Goal: Navigation & Orientation: Find specific page/section

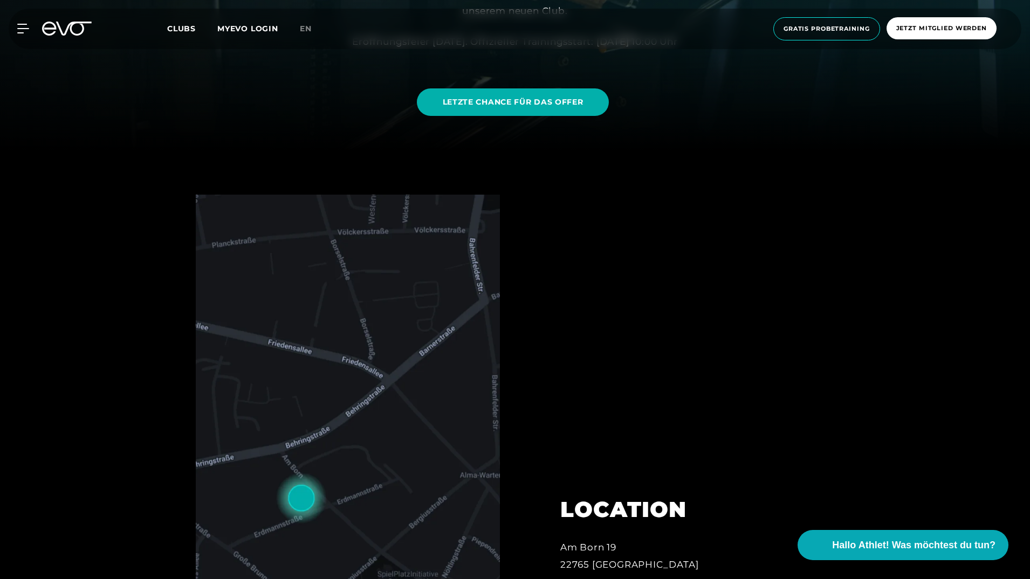
scroll to position [431, 0]
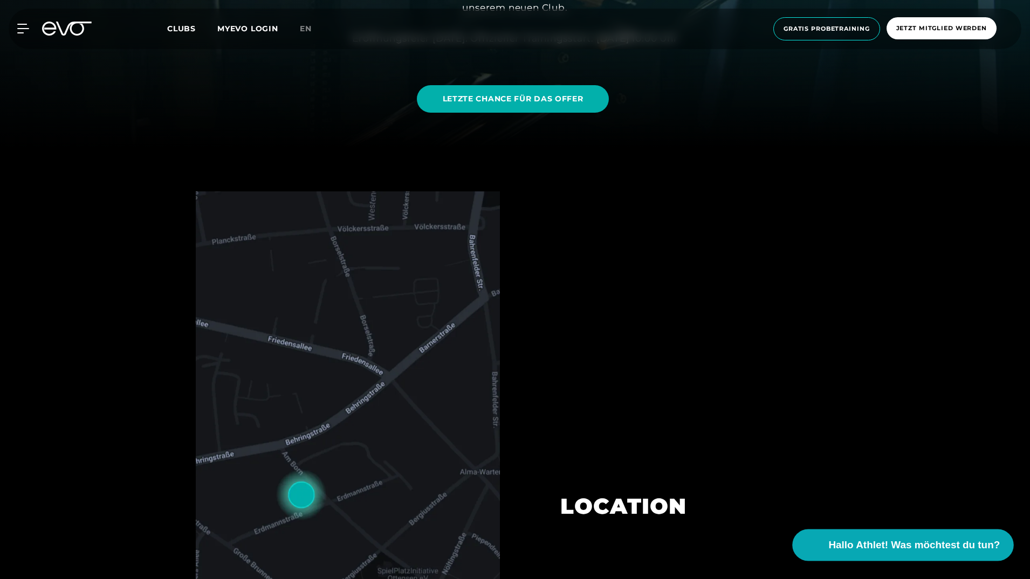
click at [896, 546] on span "Hallo Athlet! Was möchtest du tun?" at bounding box center [914, 545] width 171 height 15
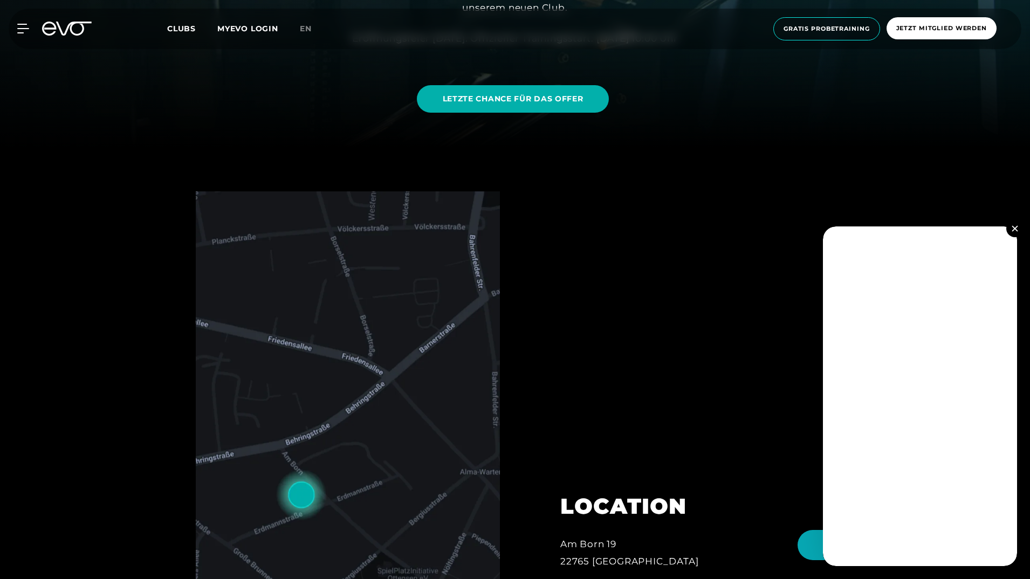
click at [1011, 229] on button at bounding box center [1014, 228] width 17 height 17
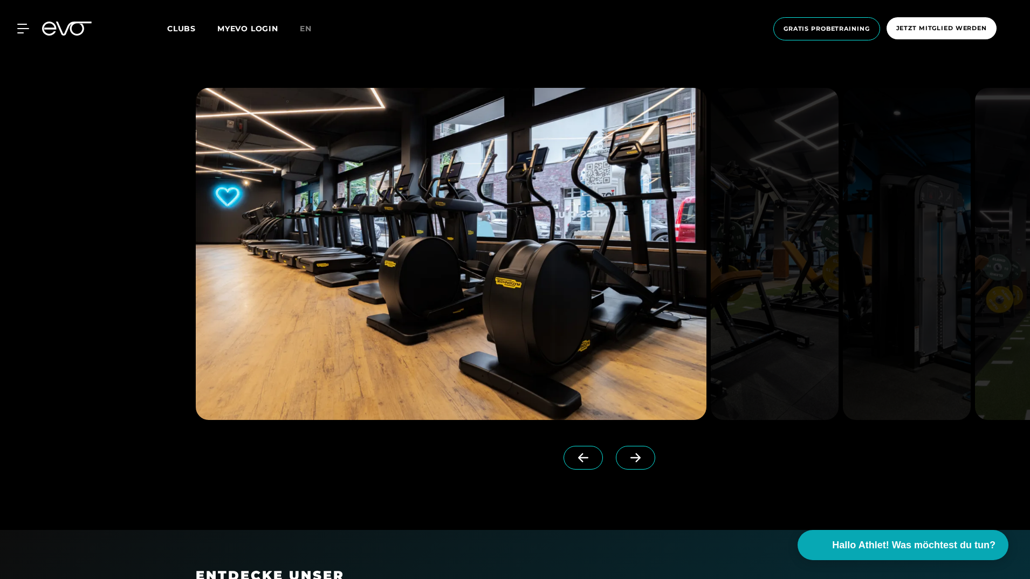
scroll to position [1079, 0]
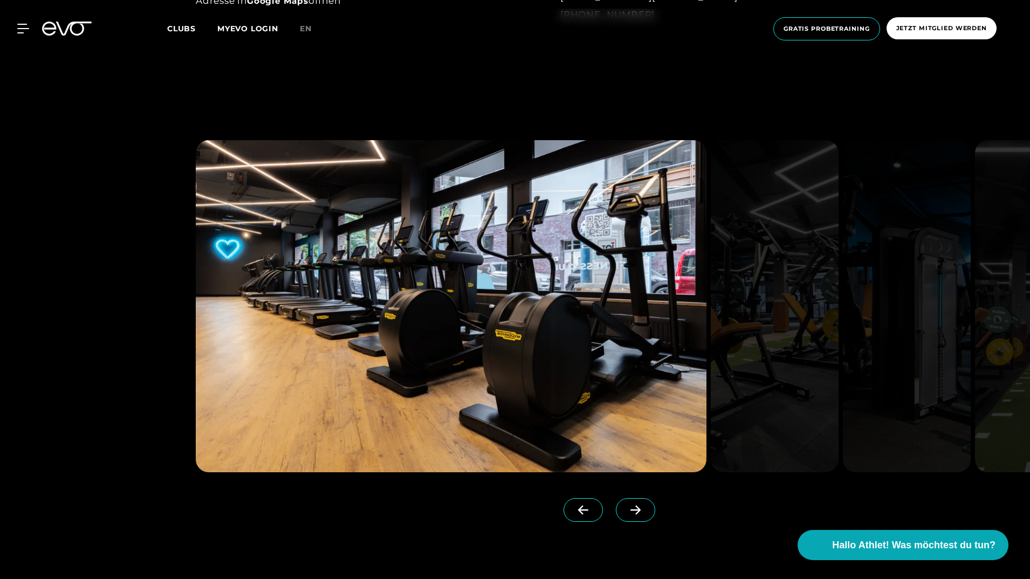
click at [623, 504] on span at bounding box center [635, 510] width 39 height 24
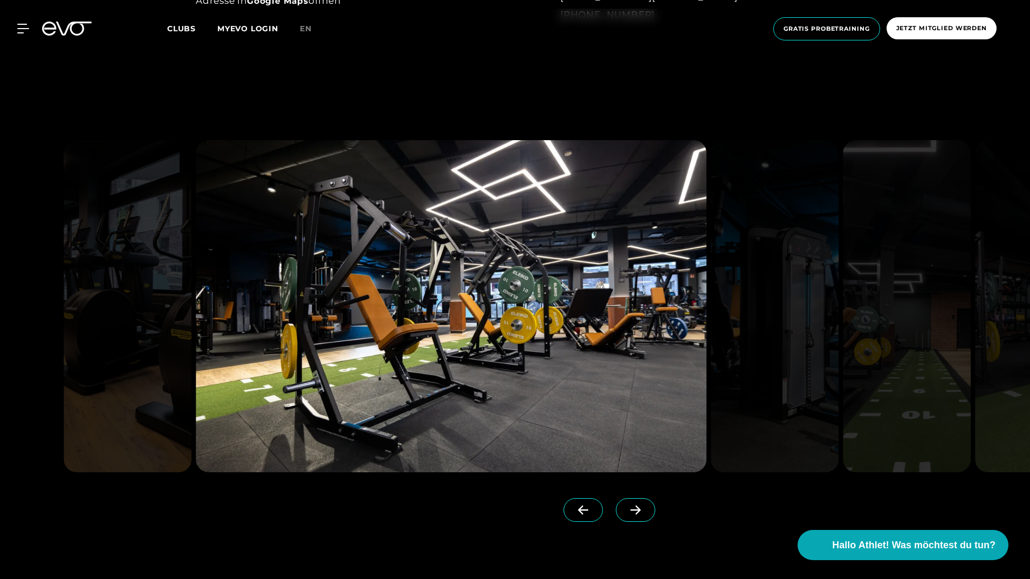
click at [623, 504] on span at bounding box center [635, 510] width 39 height 24
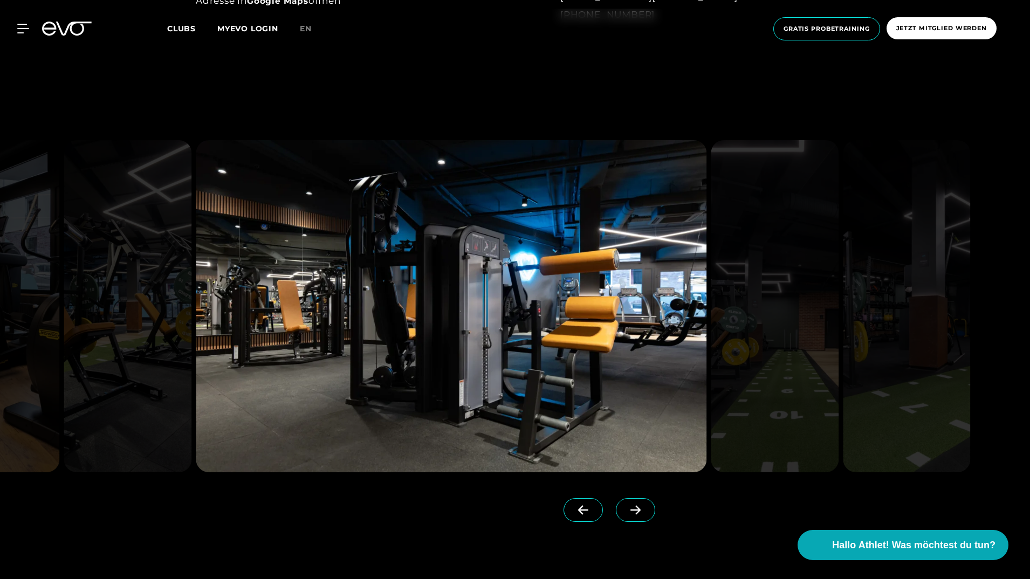
click at [623, 504] on span at bounding box center [635, 510] width 39 height 24
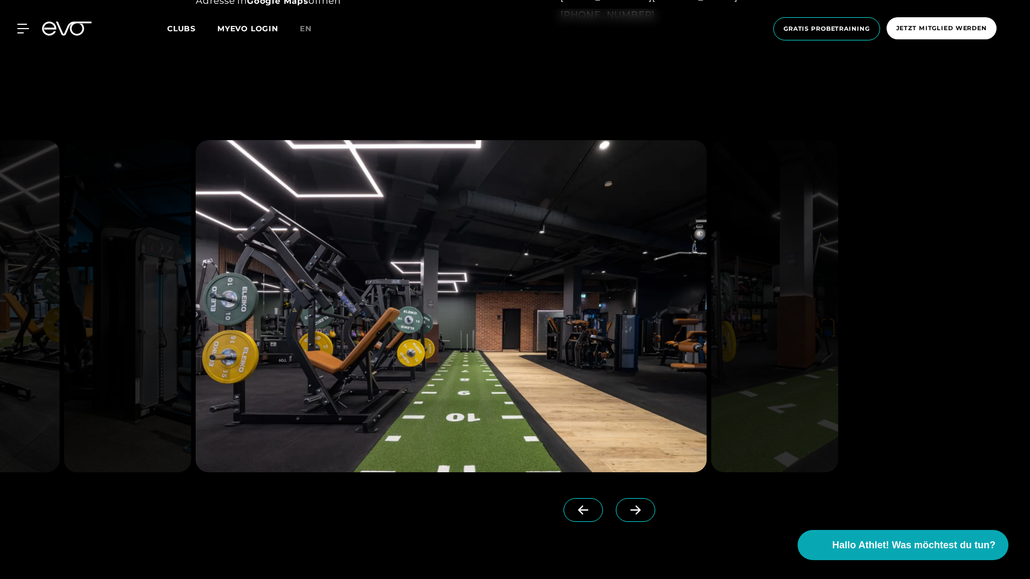
click at [623, 504] on span at bounding box center [635, 510] width 39 height 24
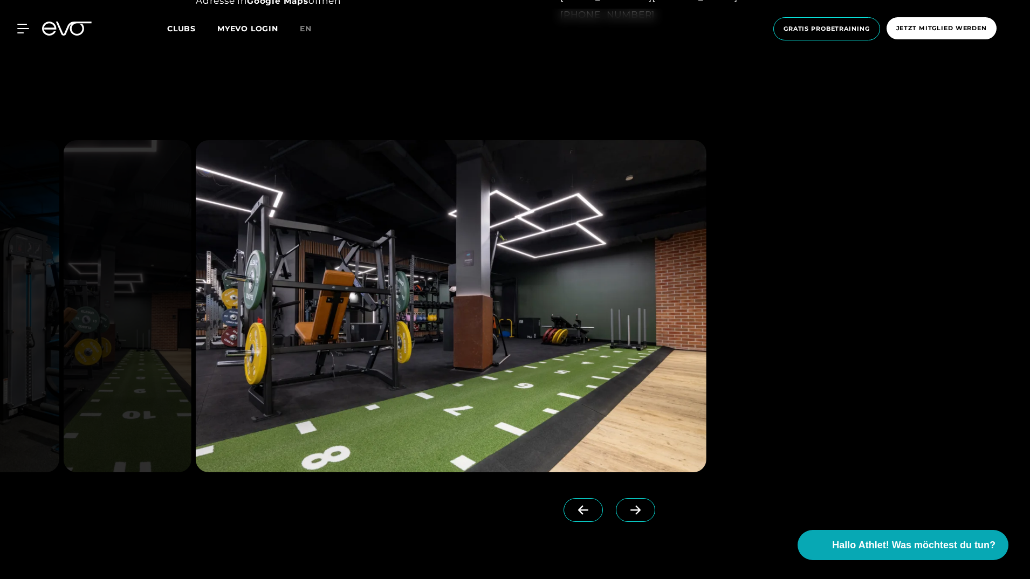
click at [623, 504] on span at bounding box center [635, 510] width 39 height 24
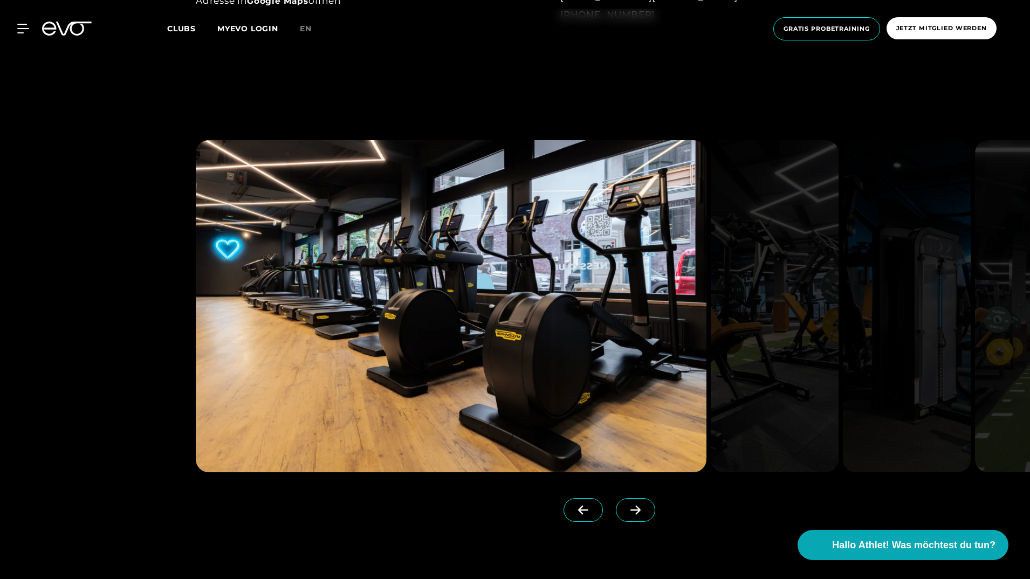
click at [623, 504] on span at bounding box center [635, 510] width 39 height 24
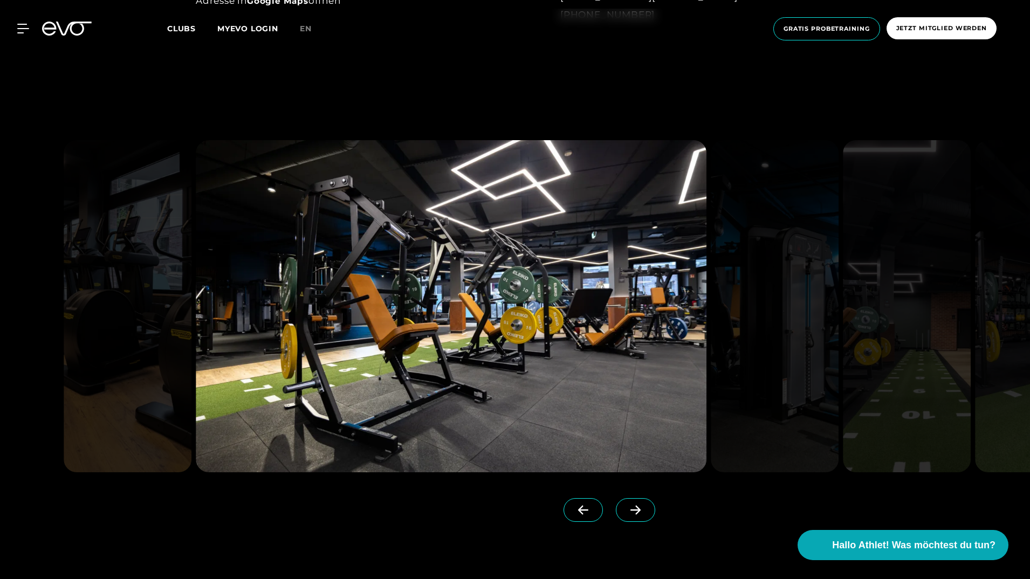
click at [623, 504] on span at bounding box center [635, 510] width 39 height 24
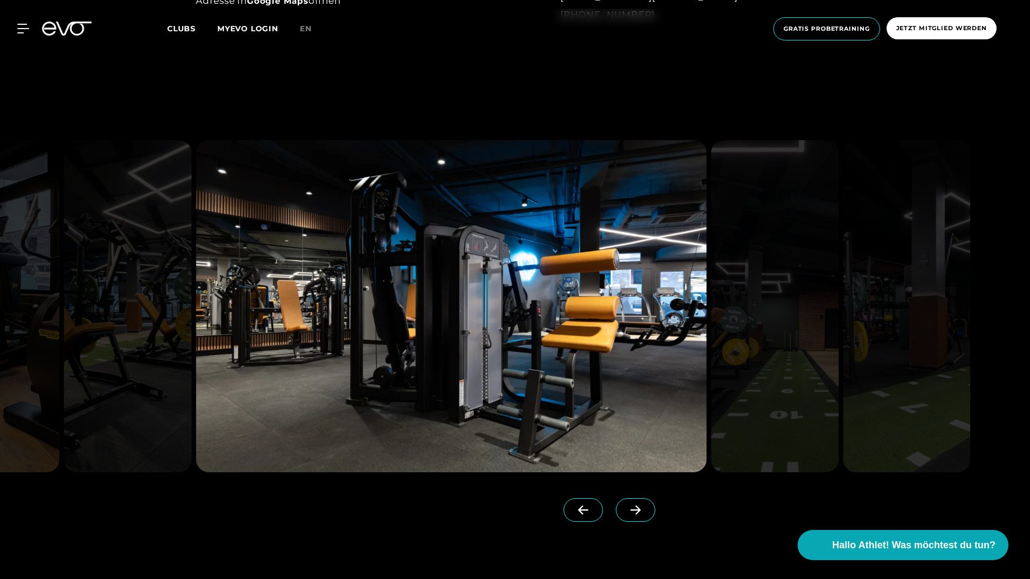
click at [623, 504] on span at bounding box center [635, 510] width 39 height 24
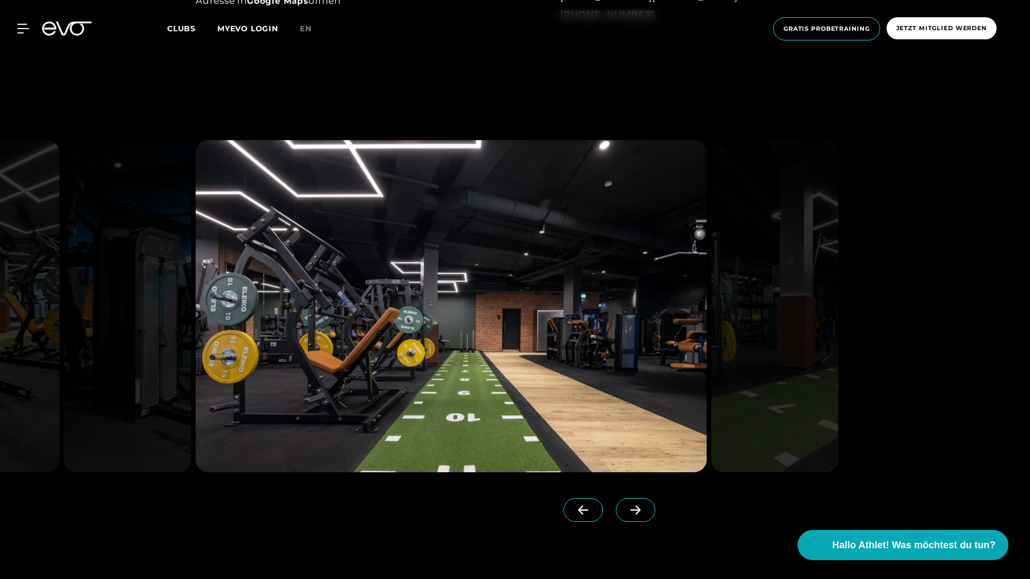
click at [623, 504] on span at bounding box center [635, 510] width 39 height 24
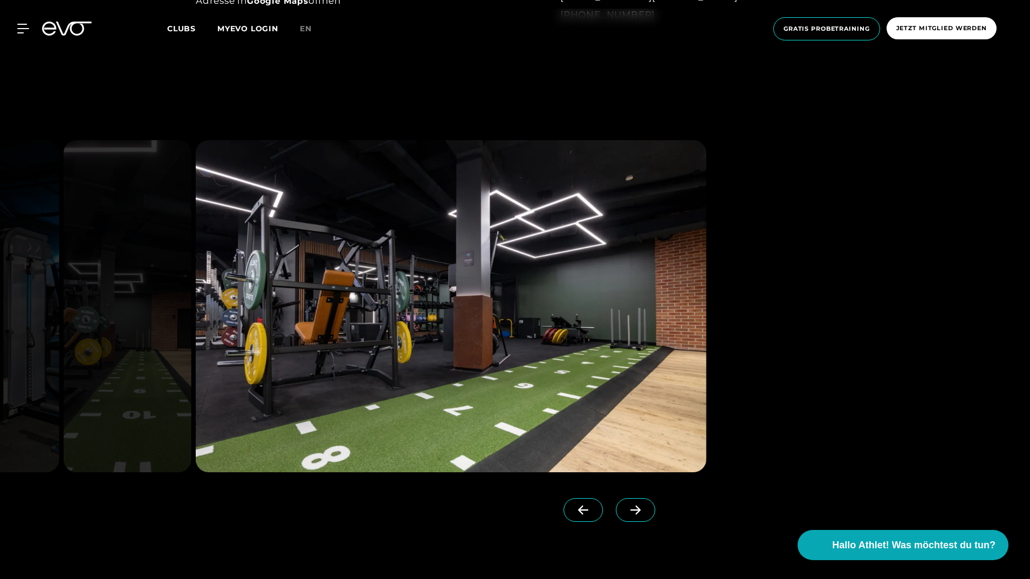
click at [623, 503] on span at bounding box center [635, 510] width 39 height 24
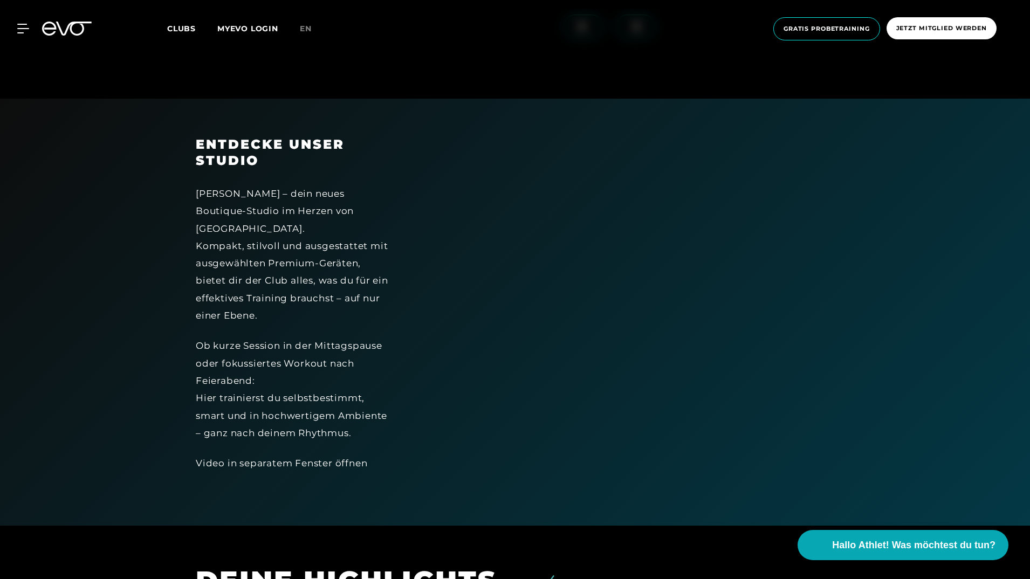
scroll to position [1564, 0]
click at [106, 243] on div "ENTDECKE UNSER STUDIO [PERSON_NAME] – dein neues Boutique-Studio im Herzen von …" at bounding box center [515, 310] width 1030 height 427
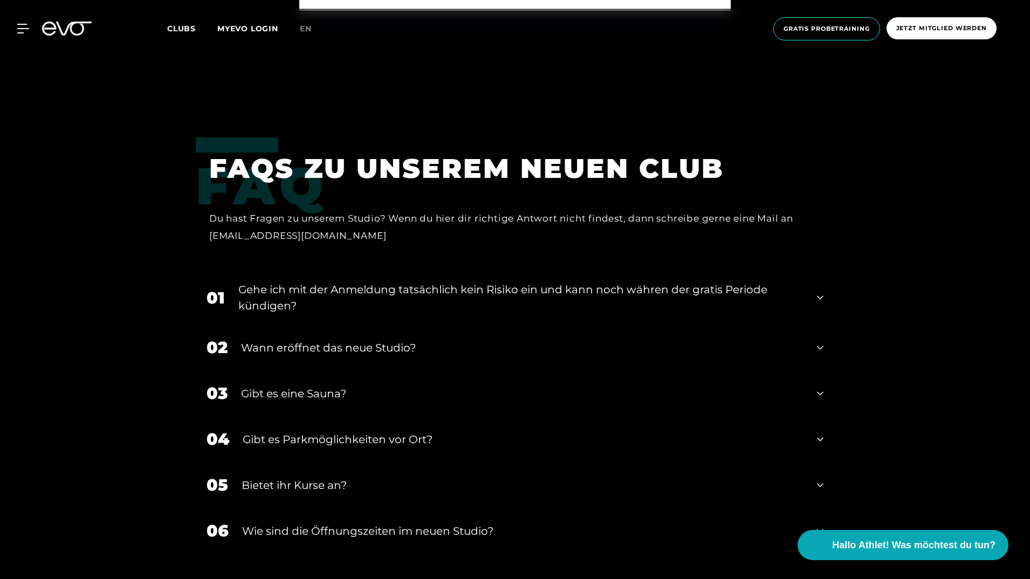
scroll to position [4099, 0]
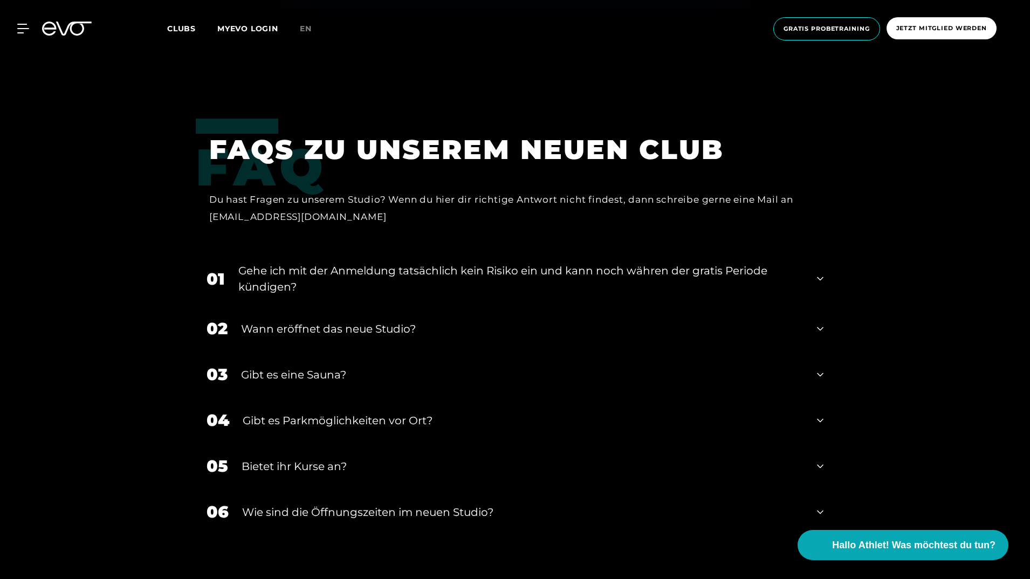
click at [820, 368] on icon at bounding box center [820, 374] width 6 height 13
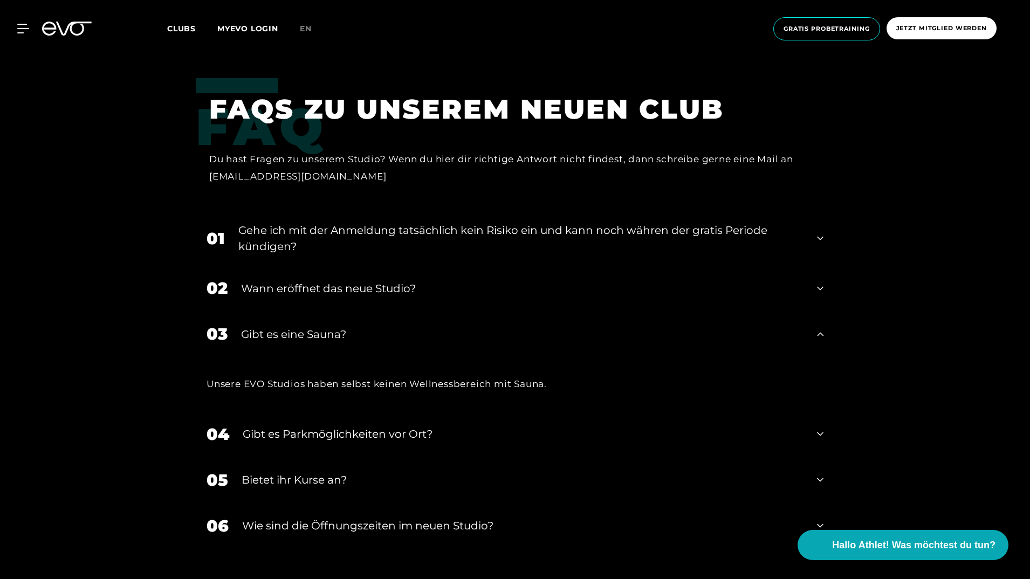
scroll to position [4207, 0]
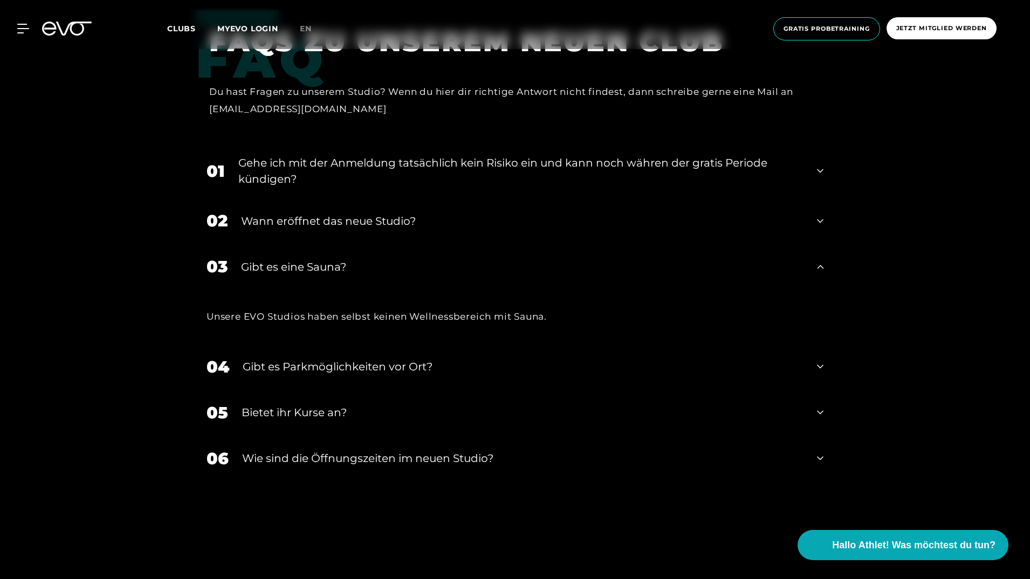
click at [816, 397] on div "05 Bietet ihr [DEMOGRAPHIC_DATA]?" at bounding box center [515, 413] width 639 height 46
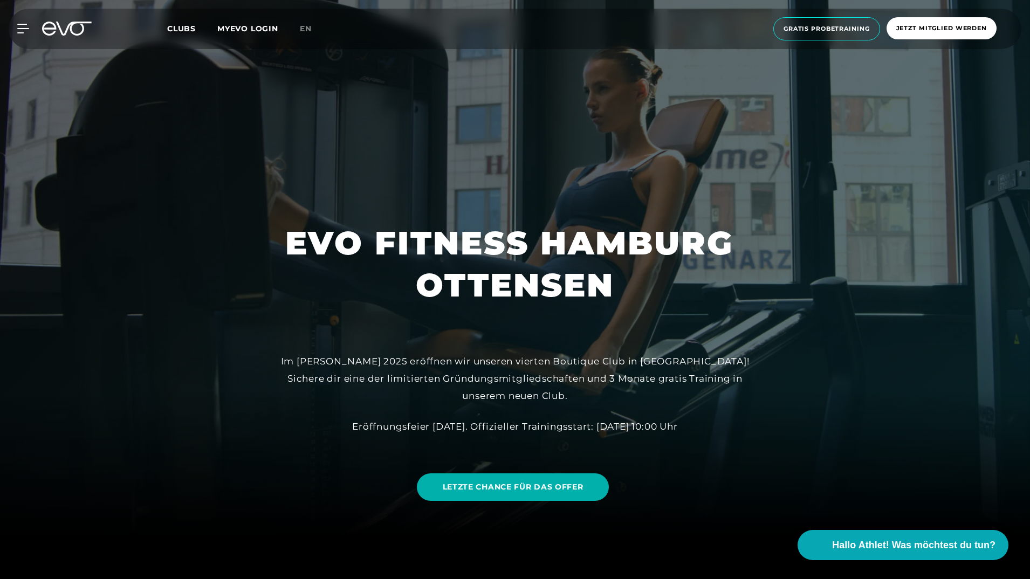
scroll to position [108, 0]
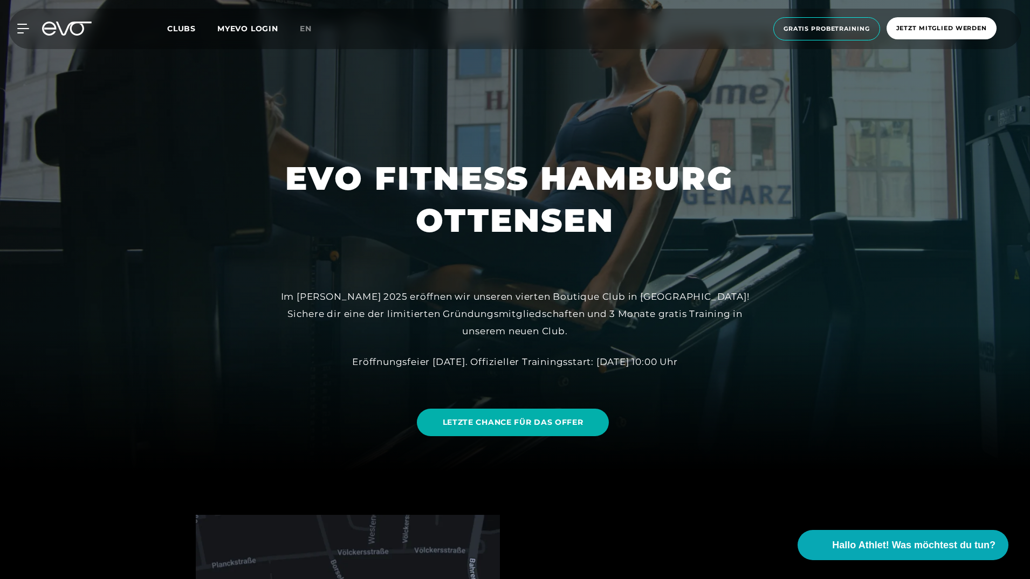
click at [183, 31] on span "Clubs" at bounding box center [181, 29] width 29 height 10
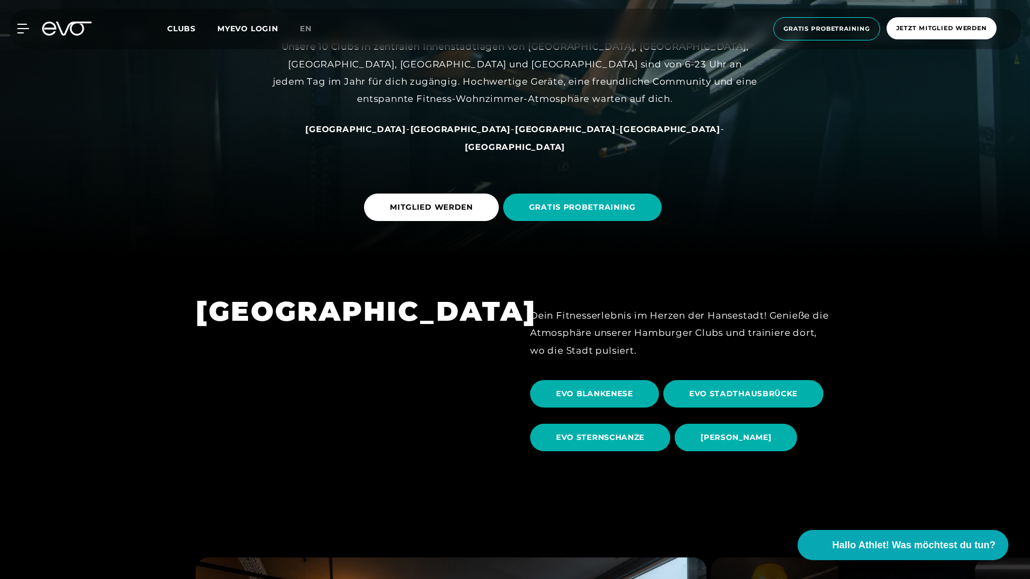
scroll to position [324, 0]
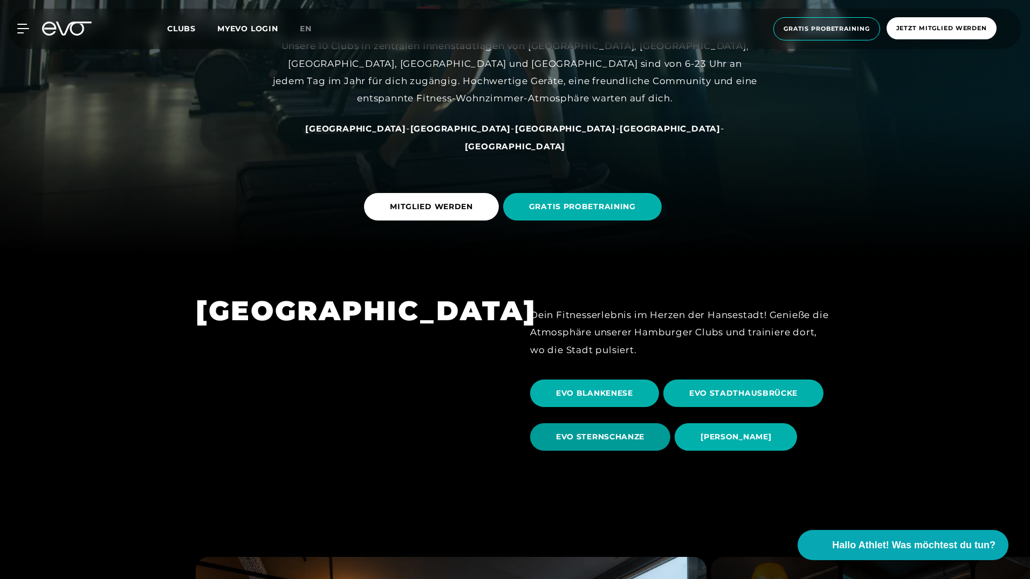
click at [584, 442] on span "EVO STERNSCHANZE" at bounding box center [600, 436] width 88 height 11
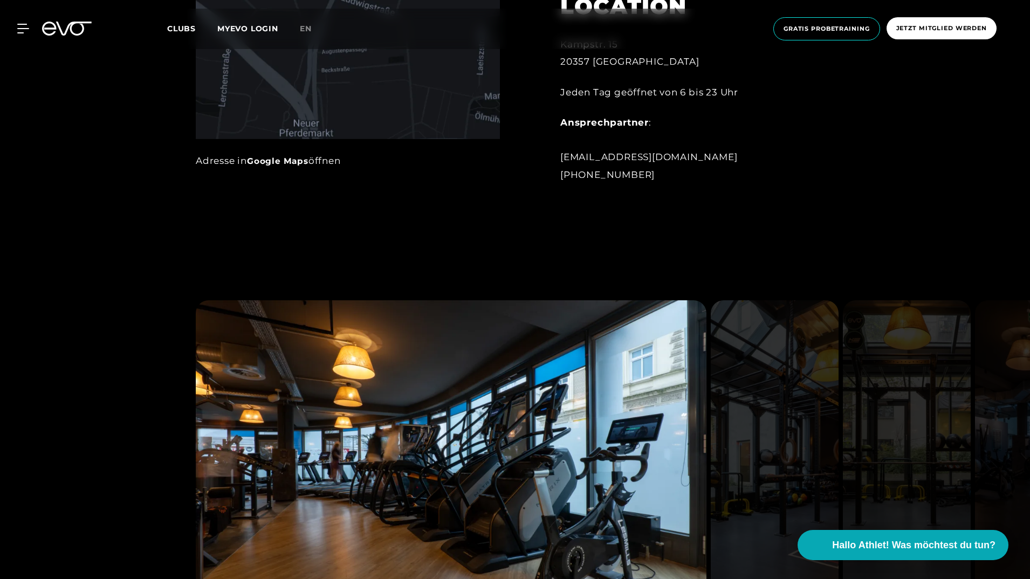
scroll to position [1025, 0]
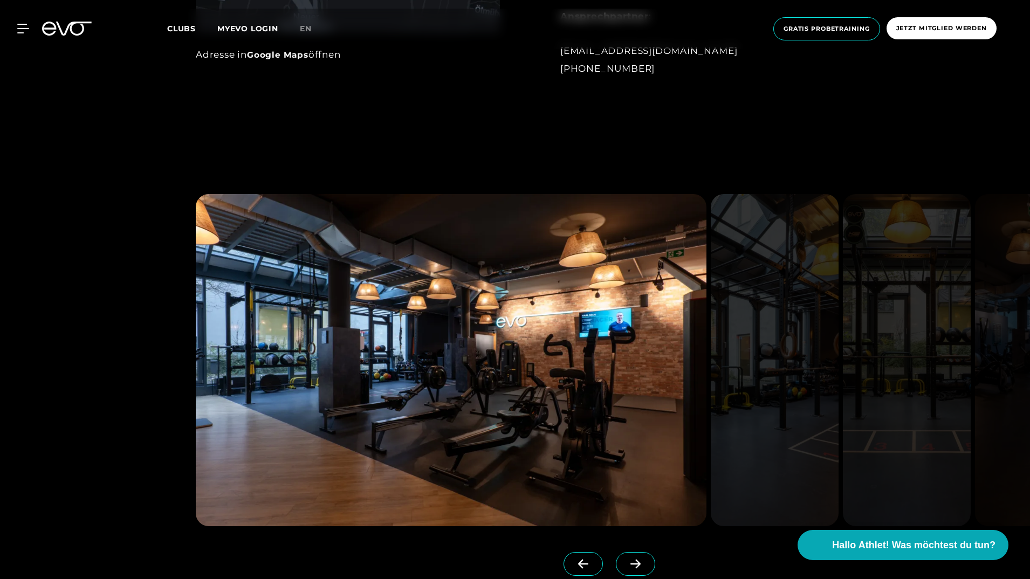
click at [488, 378] on img at bounding box center [451, 360] width 511 height 332
click at [925, 343] on img at bounding box center [907, 360] width 128 height 332
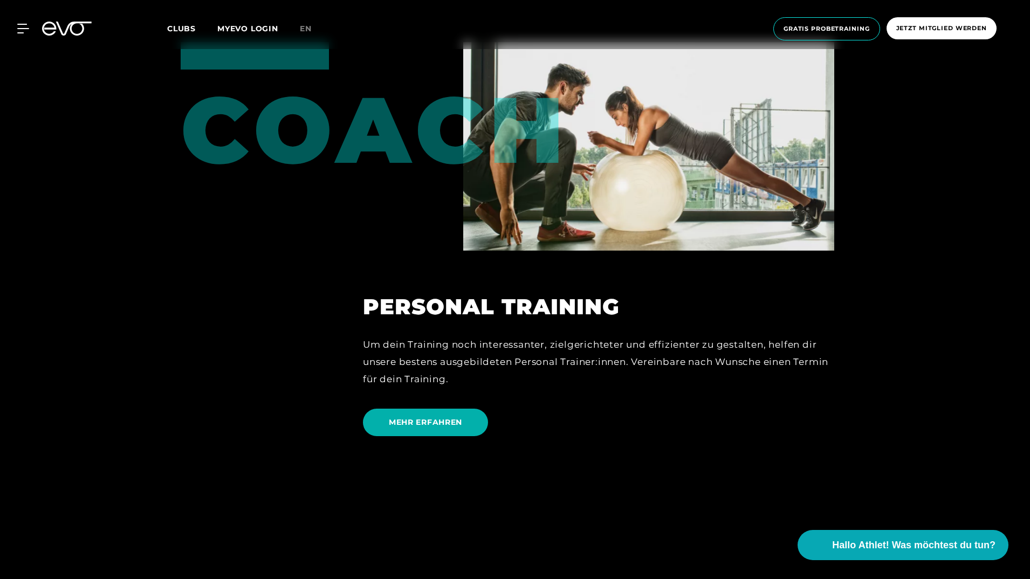
scroll to position [2750, 0]
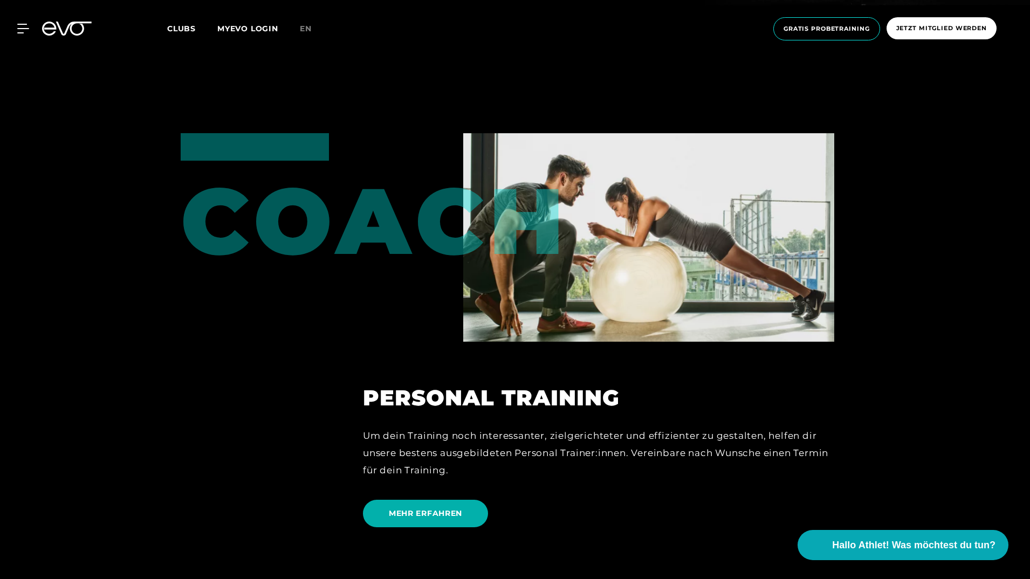
click at [70, 25] on icon at bounding box center [74, 29] width 36 height 14
